Goal: Register for event/course

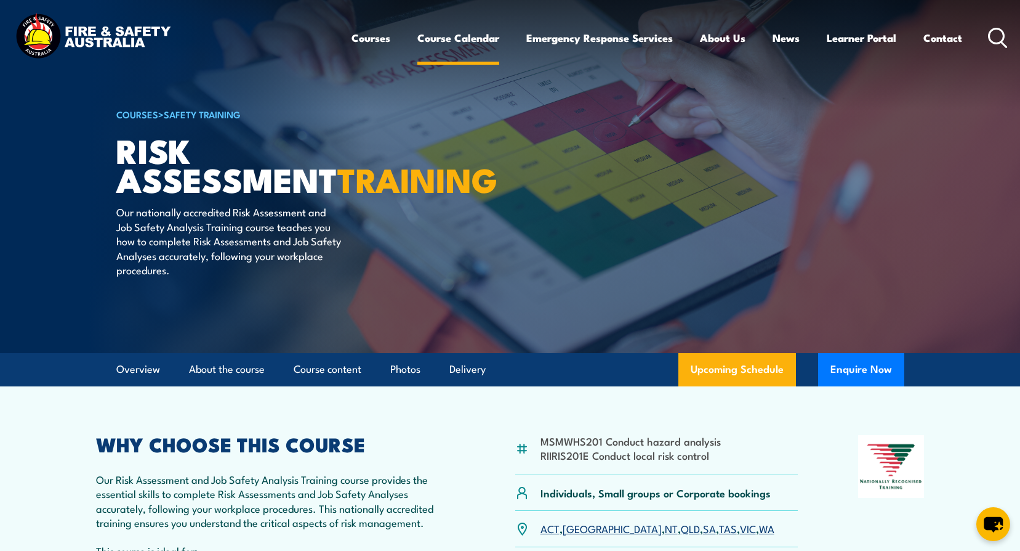
click at [450, 38] on link "Course Calendar" at bounding box center [459, 38] width 82 height 33
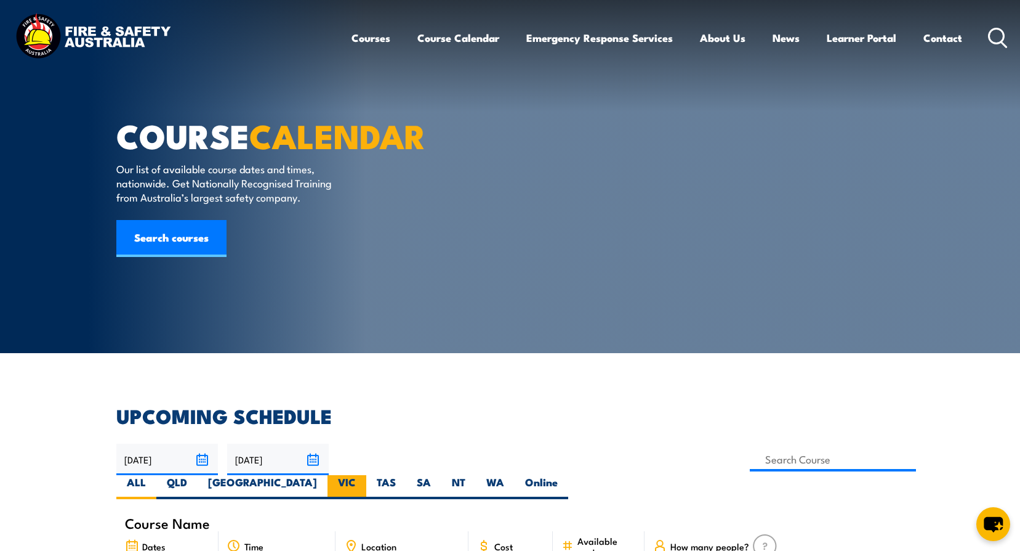
click at [366, 475] on label "VIC" at bounding box center [347, 487] width 39 height 24
click at [364, 475] on input "VIC" at bounding box center [360, 479] width 8 height 8
radio input "true"
click at [750, 462] on input at bounding box center [833, 459] width 167 height 24
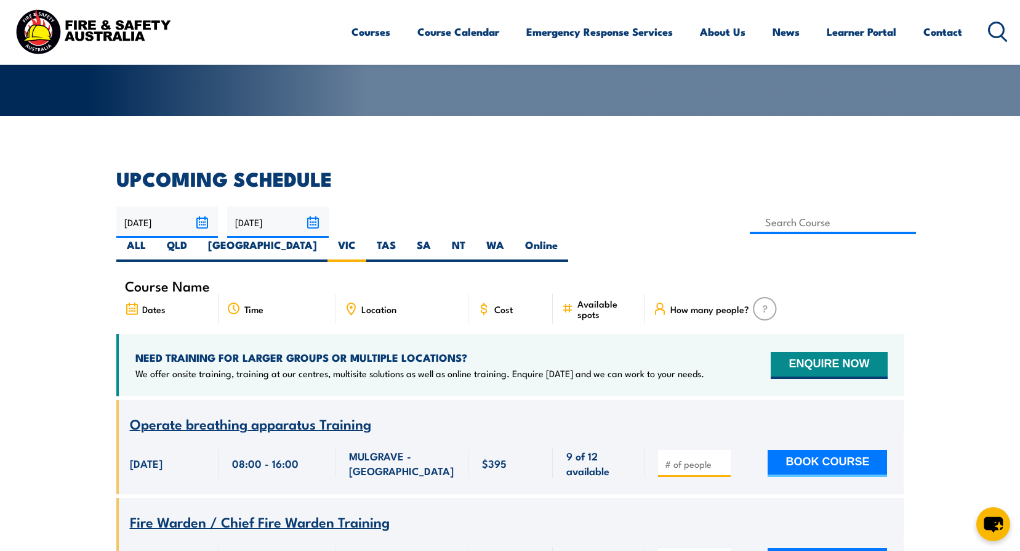
scroll to position [99, 0]
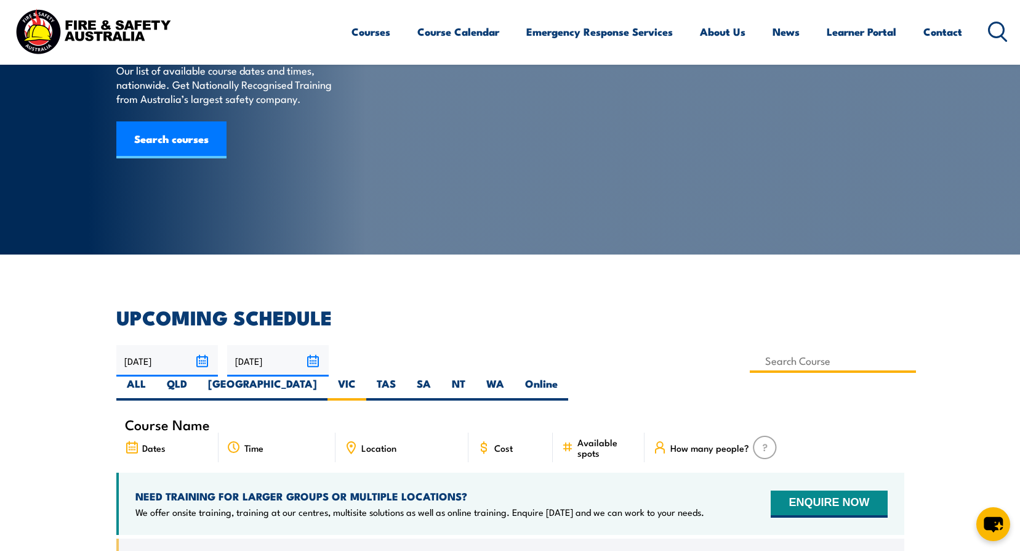
click at [750, 358] on input at bounding box center [833, 361] width 167 height 24
